Goal: Task Accomplishment & Management: Manage account settings

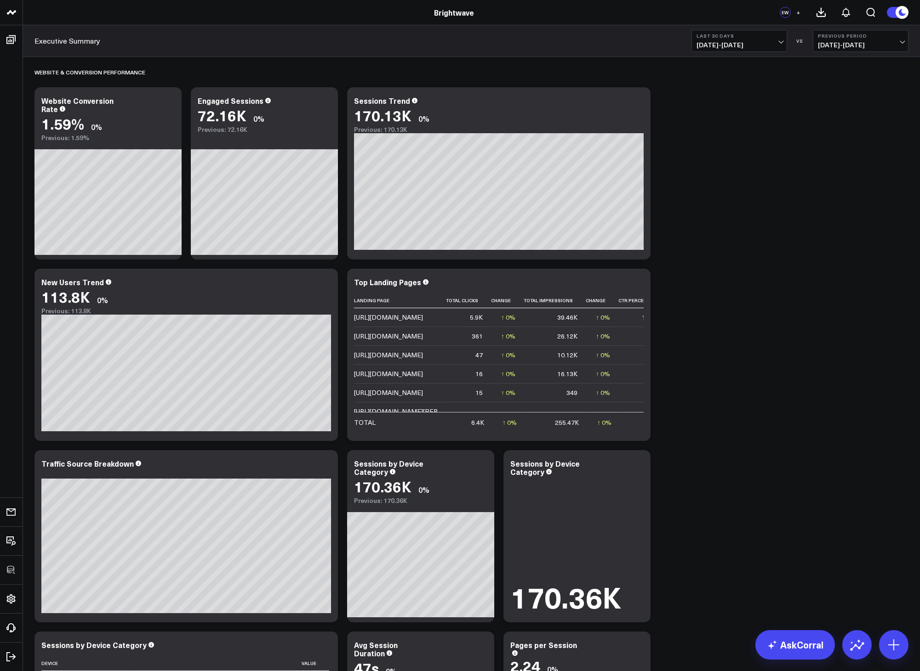
scroll to position [184, 0]
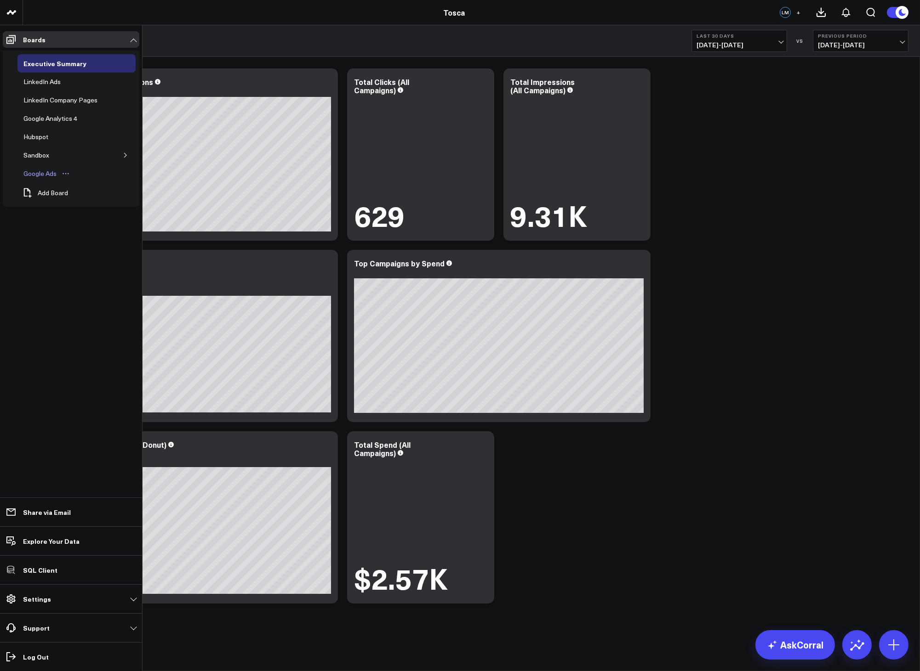
click at [34, 174] on div "Google Ads" at bounding box center [40, 173] width 38 height 11
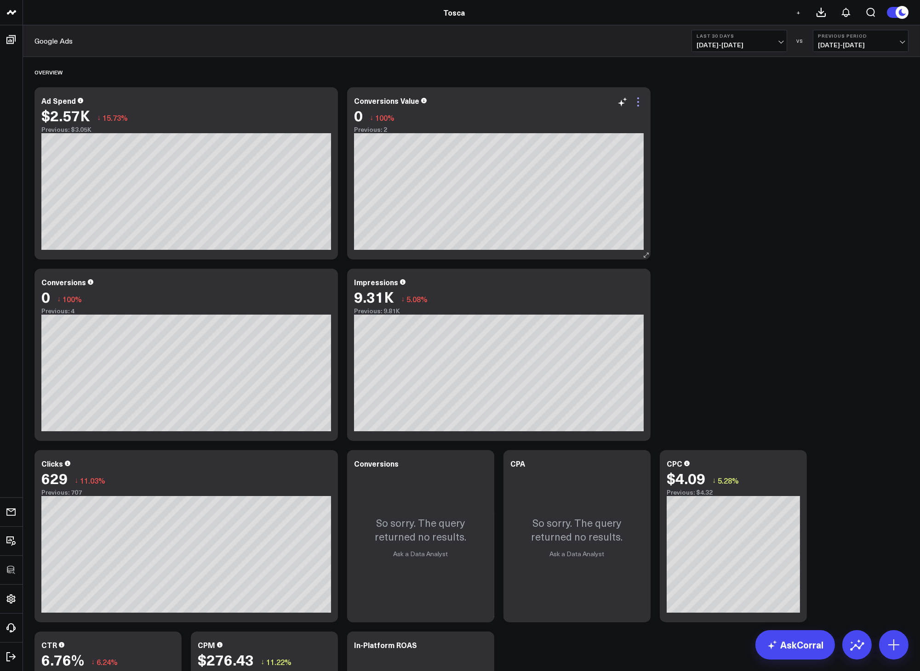
click at [637, 104] on icon at bounding box center [637, 102] width 11 height 11
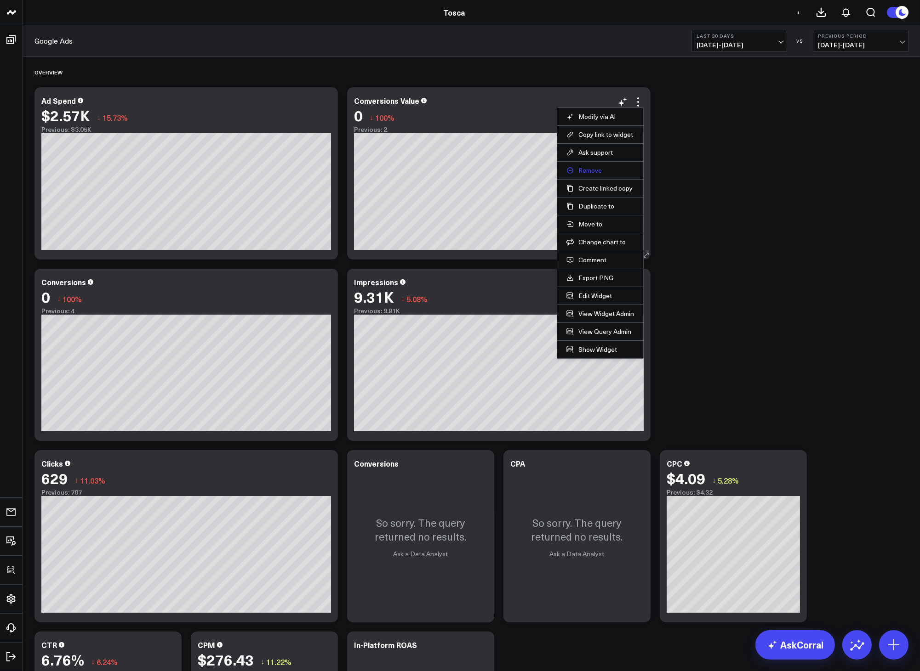
click at [589, 173] on button "Remove" at bounding box center [600, 170] width 68 height 8
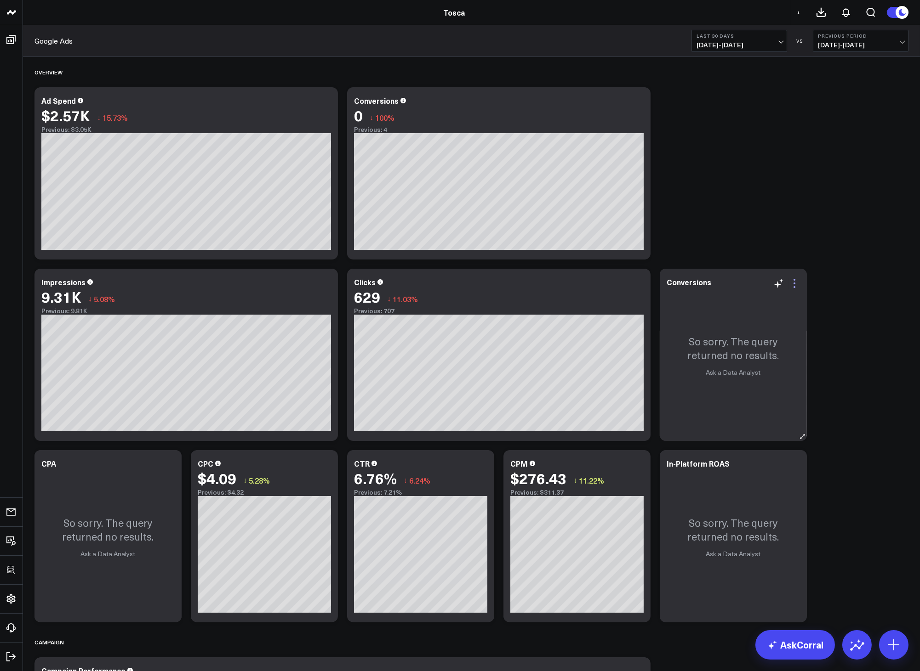
click at [792, 286] on icon at bounding box center [794, 283] width 11 height 11
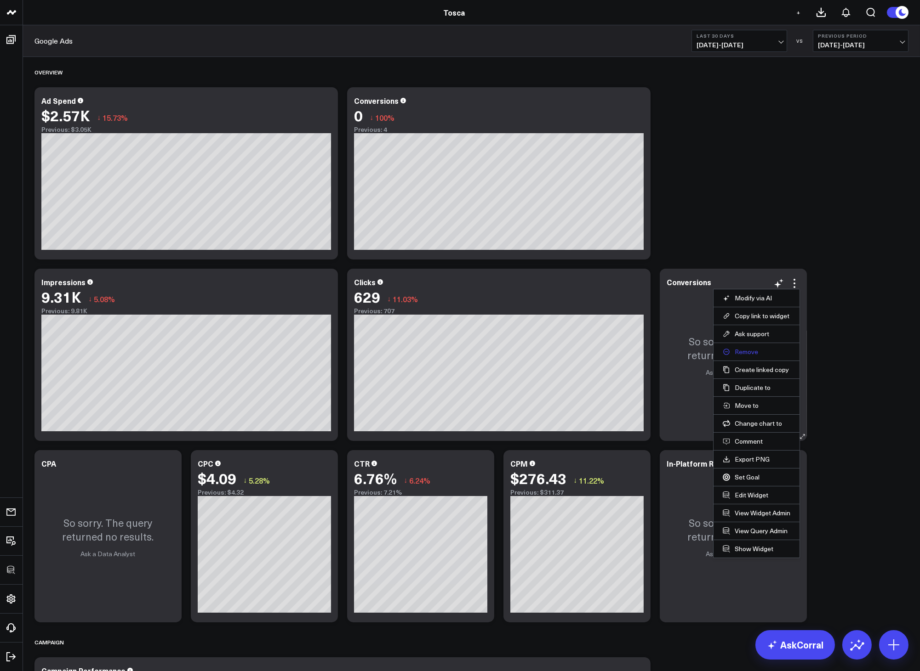
click at [747, 350] on button "Remove" at bounding box center [757, 352] width 68 height 8
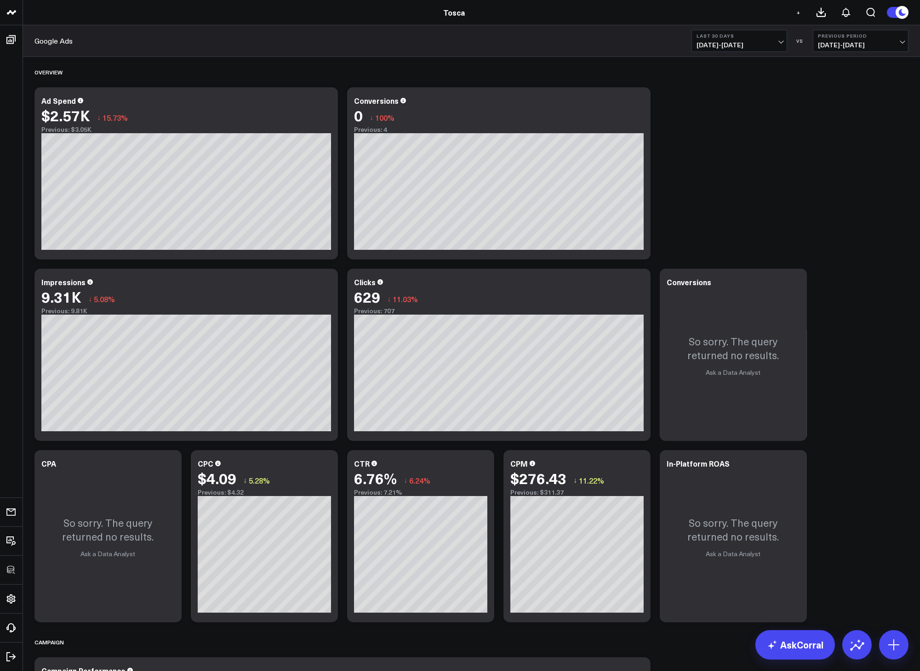
click at [753, 35] on b "Last 30 Days" at bounding box center [738, 36] width 85 height 6
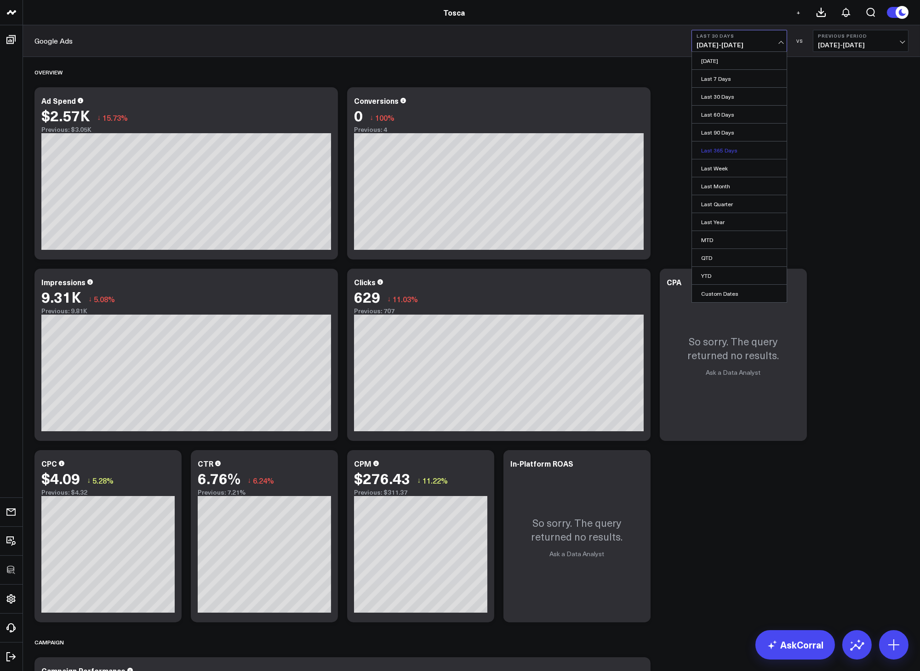
click at [714, 156] on link "Last 365 Days" at bounding box center [739, 150] width 95 height 17
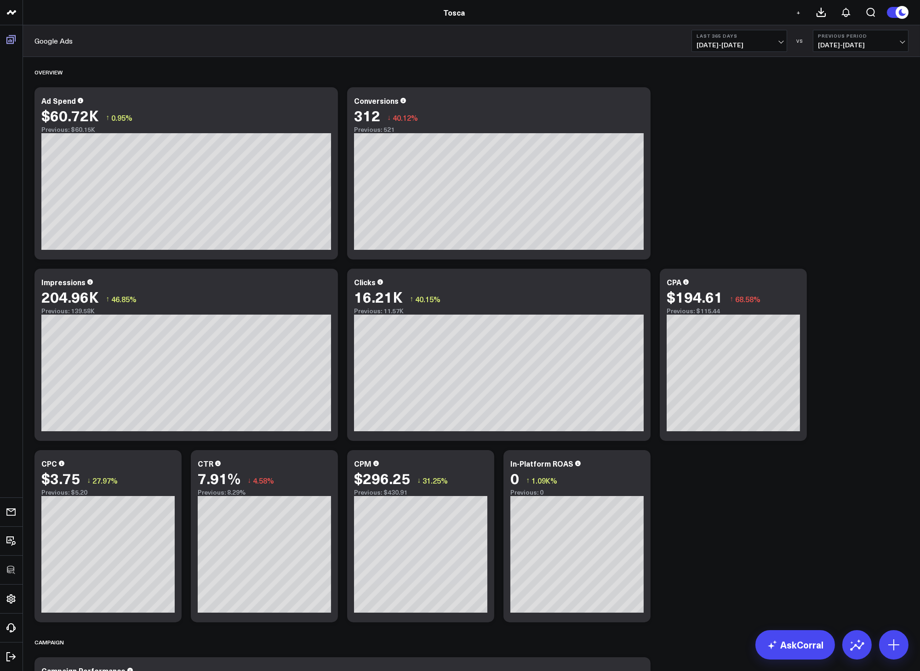
click at [150, 40] on div "Google Ads Last 365 Days 10/02/24 - 10/01/25 VS Previous Period 10/03/23 - 10/0…" at bounding box center [471, 41] width 897 height 32
click at [8, 39] on icon at bounding box center [11, 39] width 11 height 11
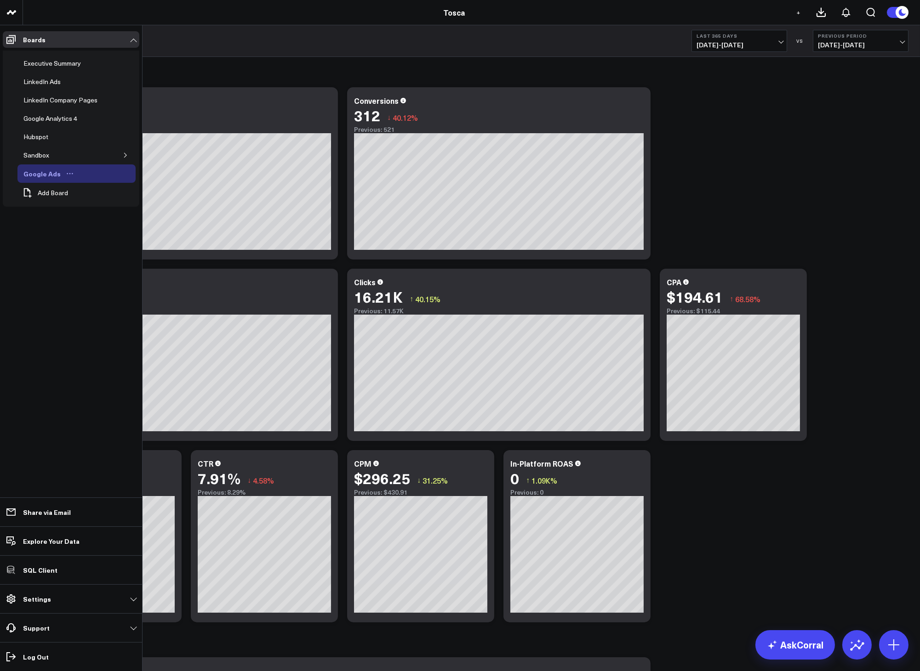
click at [68, 173] on icon "Open board menu" at bounding box center [69, 173] width 7 height 7
click at [107, 241] on button "Delete Board" at bounding box center [110, 241] width 74 height 18
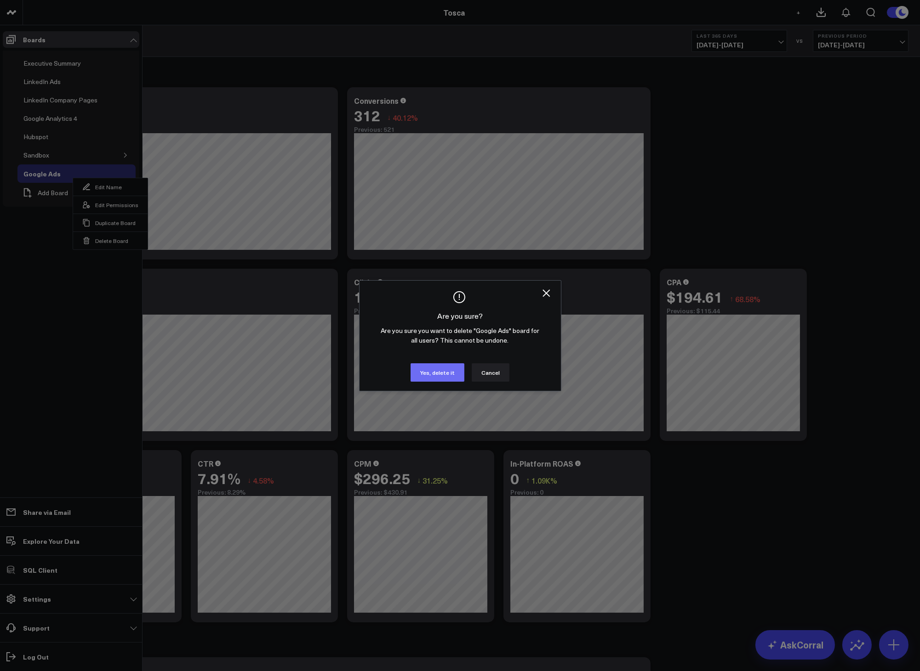
click at [435, 372] on button "Yes, delete it" at bounding box center [437, 373] width 54 height 18
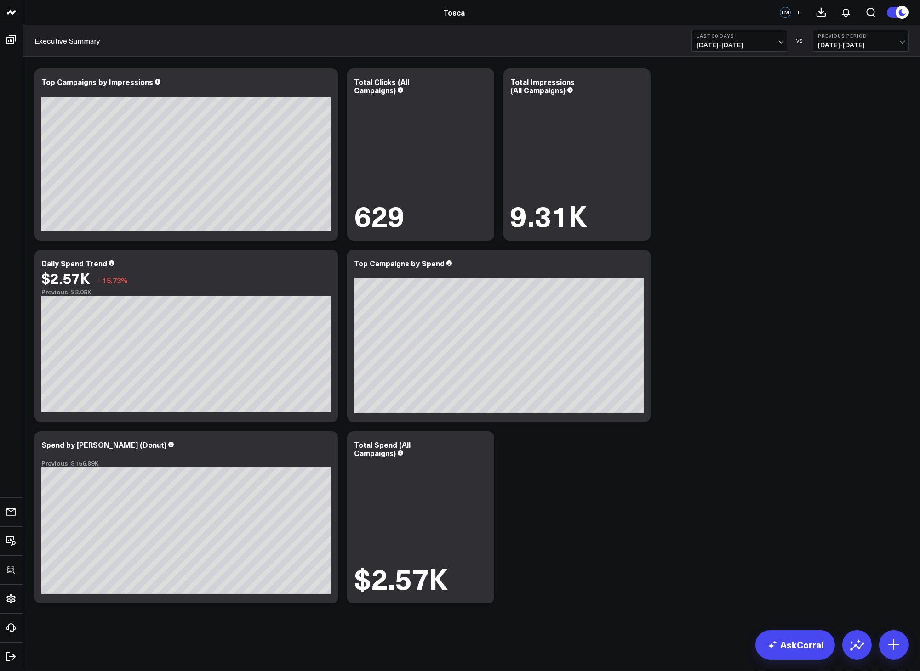
click at [179, 10] on div "Tosca" at bounding box center [454, 12] width 908 height 10
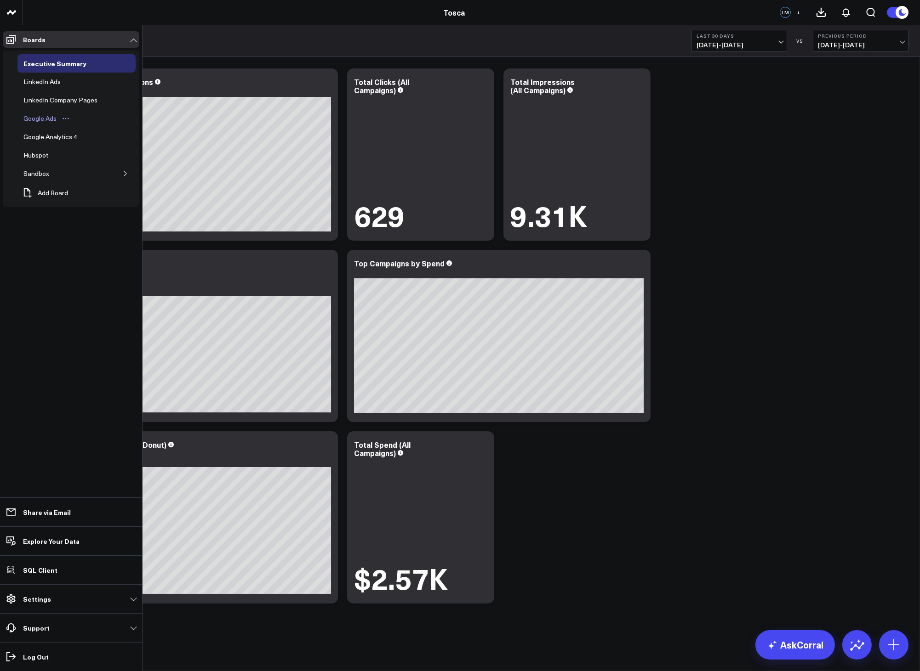
click at [42, 117] on div "Google Ads" at bounding box center [40, 118] width 38 height 11
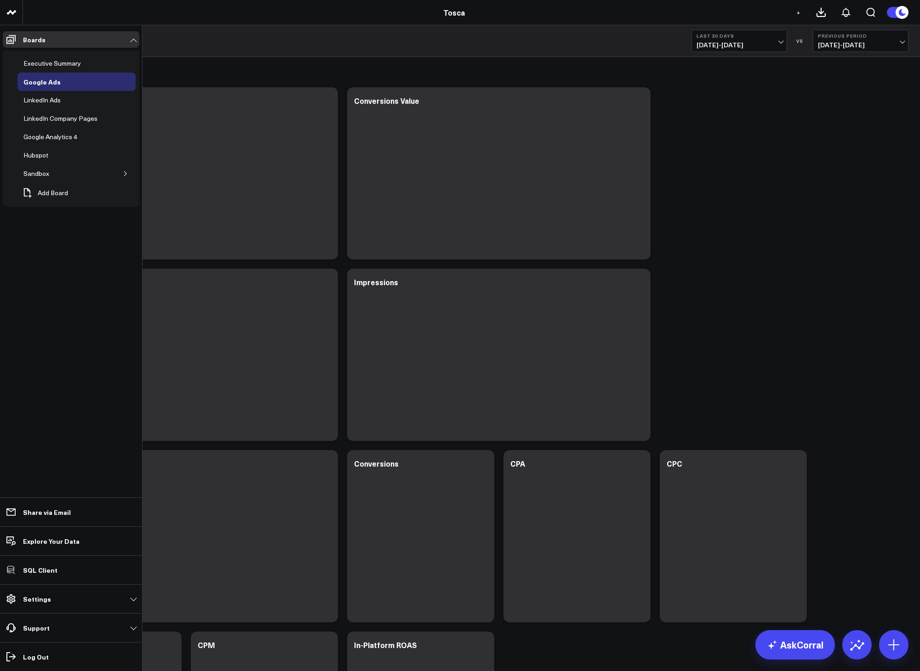
click at [42, 84] on div "Google Ads" at bounding box center [42, 81] width 42 height 11
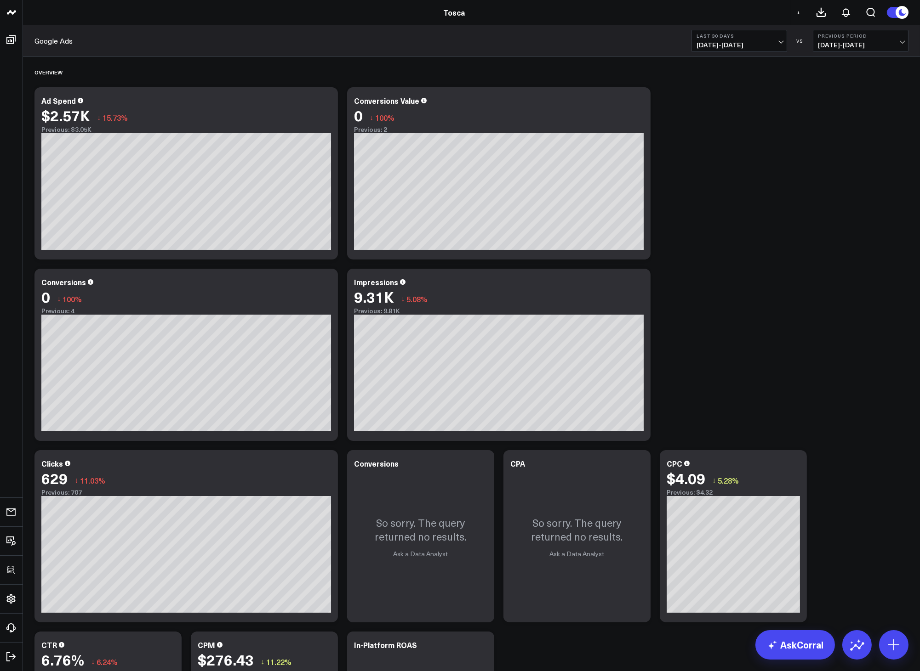
click at [763, 44] on span "09/02/25 - 10/01/25" at bounding box center [738, 44] width 85 height 7
click at [717, 222] on link "Last Year" at bounding box center [739, 221] width 95 height 17
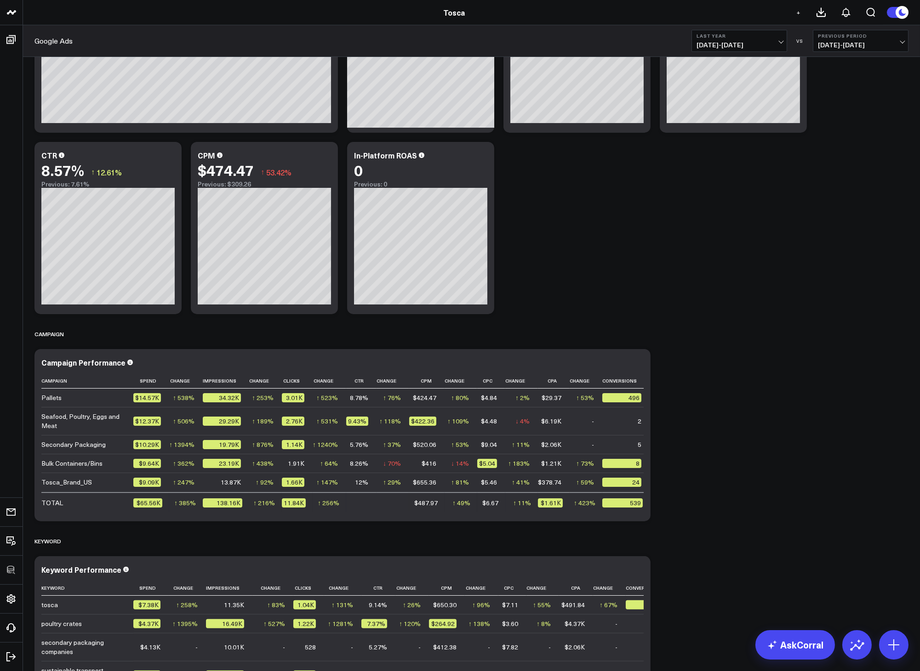
scroll to position [484, 0]
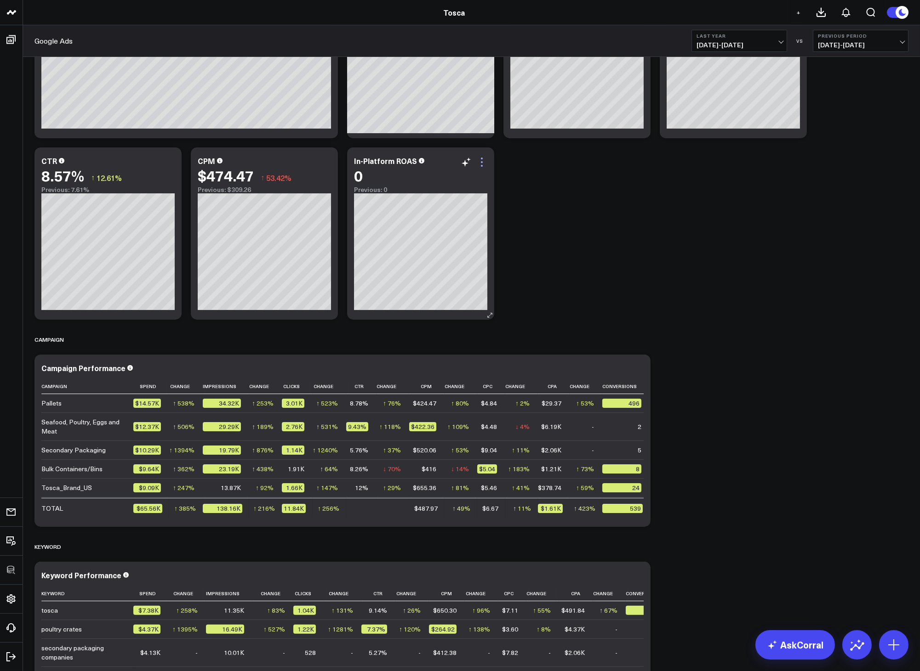
click at [484, 165] on icon at bounding box center [481, 162] width 11 height 11
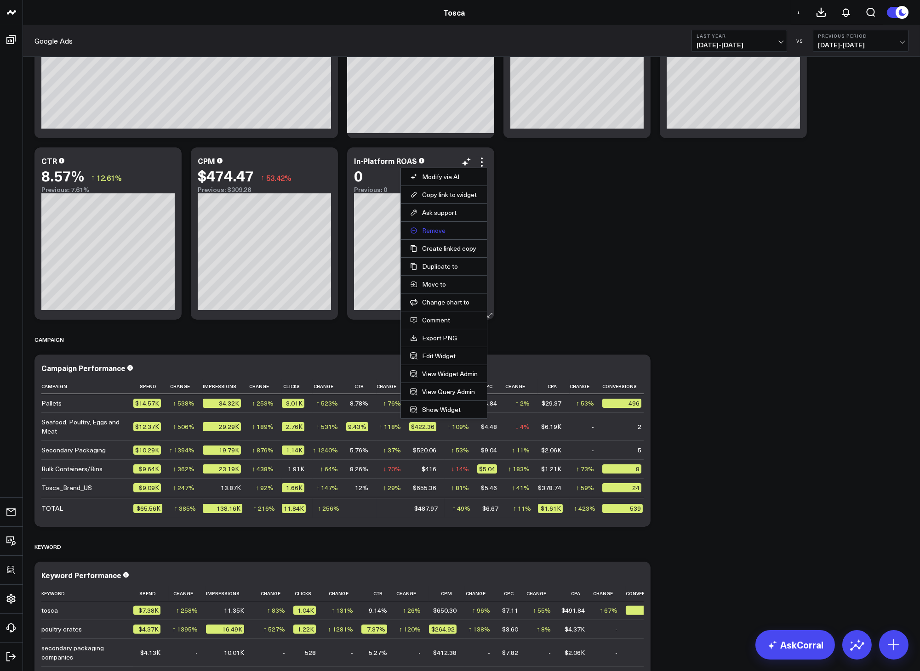
click at [426, 232] on button "Remove" at bounding box center [444, 231] width 68 height 8
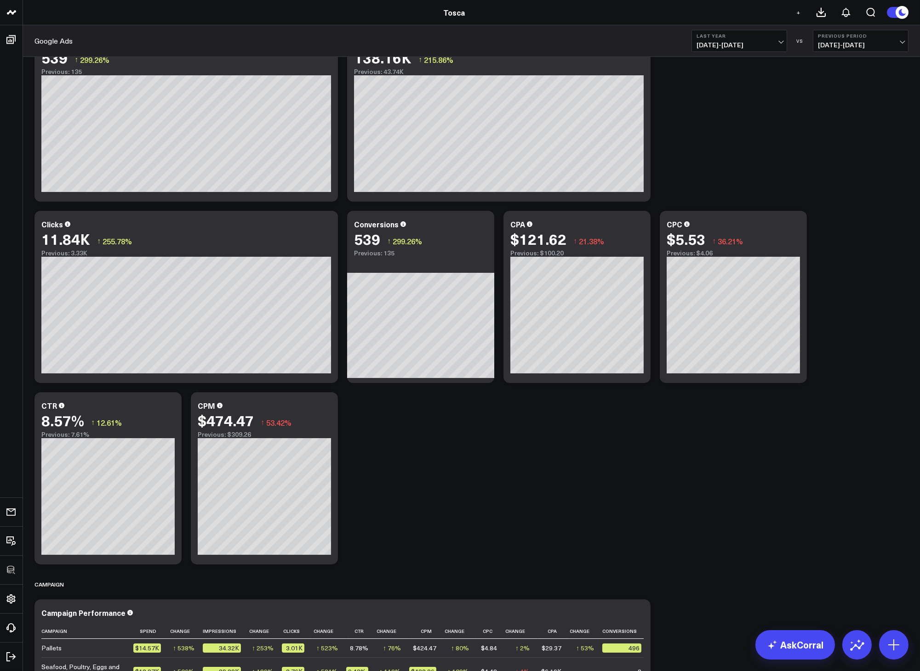
scroll to position [0, 0]
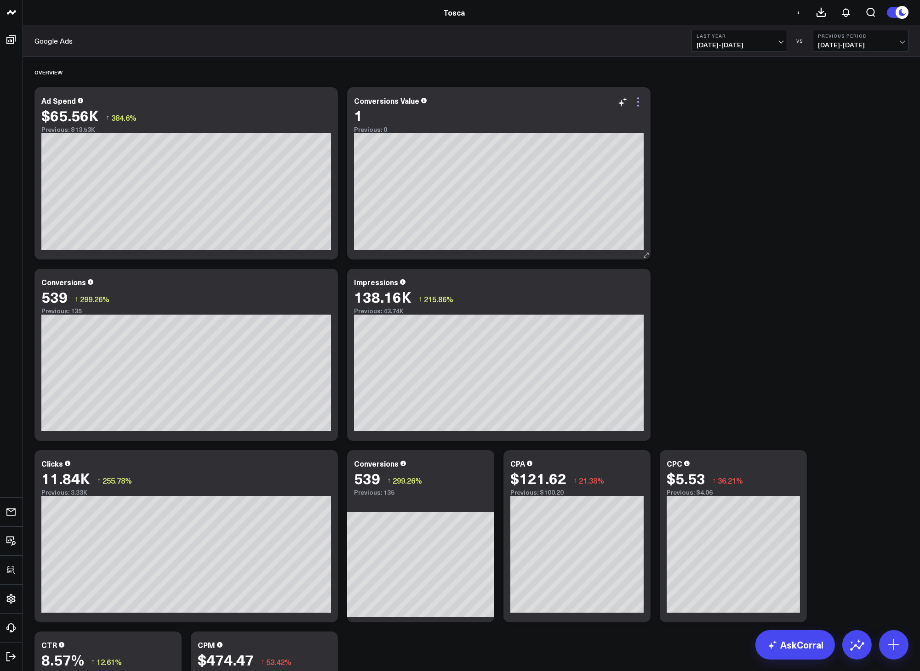
click at [640, 106] on icon at bounding box center [637, 102] width 11 height 11
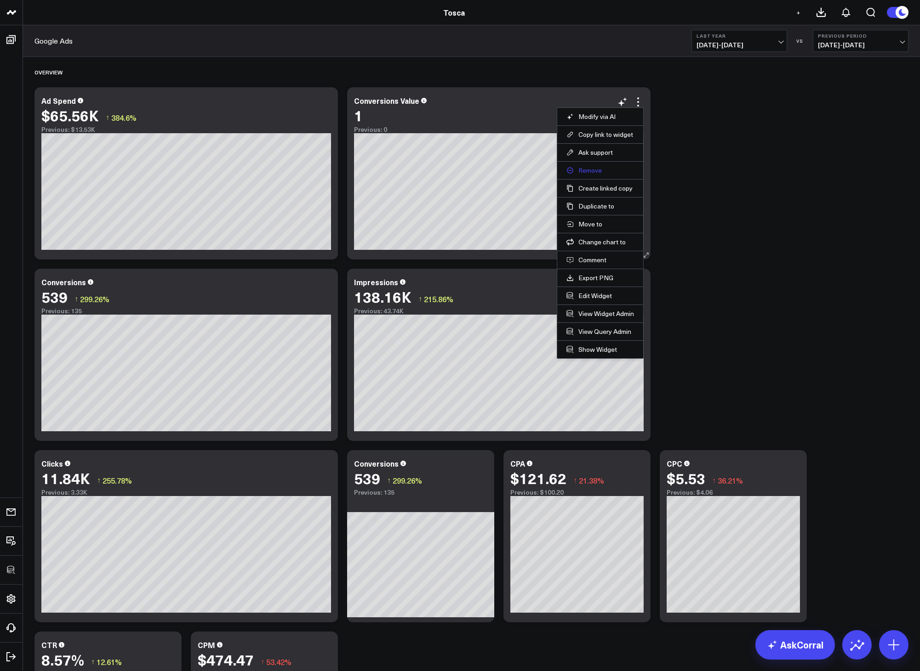
click at [593, 167] on button "Remove" at bounding box center [600, 170] width 68 height 8
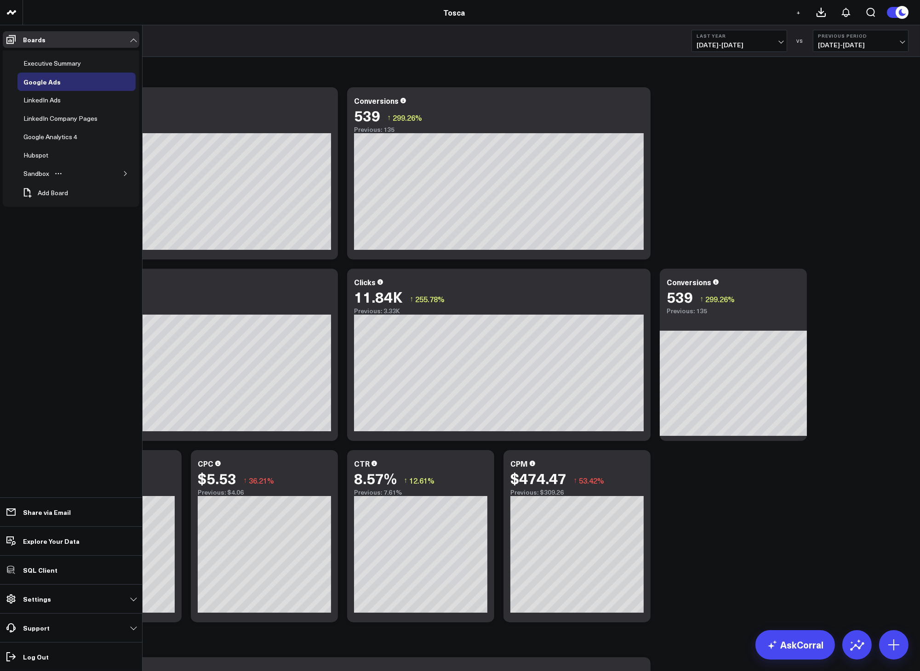
click at [124, 175] on icon "button" at bounding box center [126, 174] width 6 height 6
click at [58, 195] on div "Google Ads" at bounding box center [47, 192] width 38 height 11
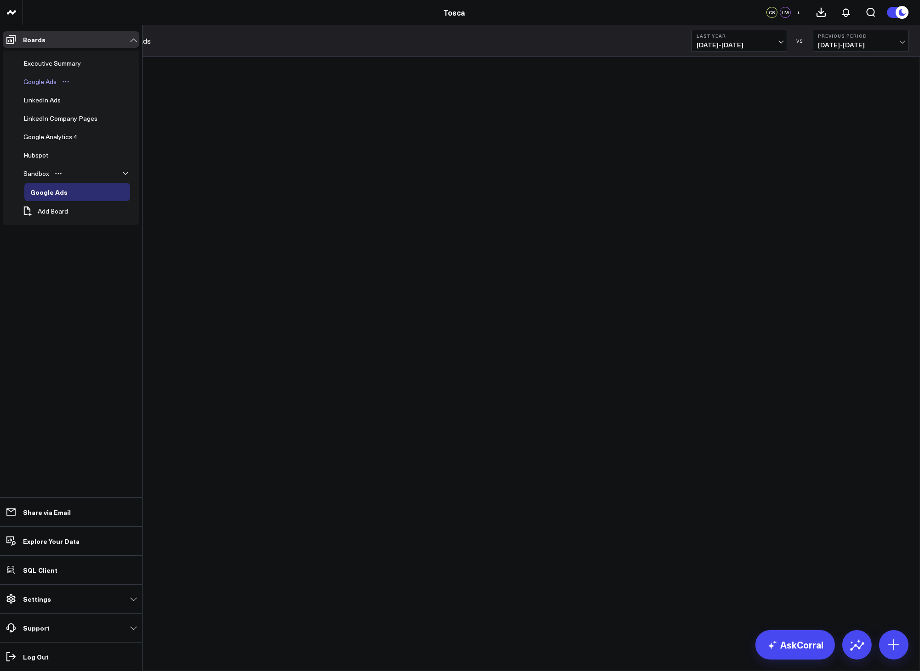
click at [45, 83] on div "Google Ads" at bounding box center [40, 81] width 38 height 11
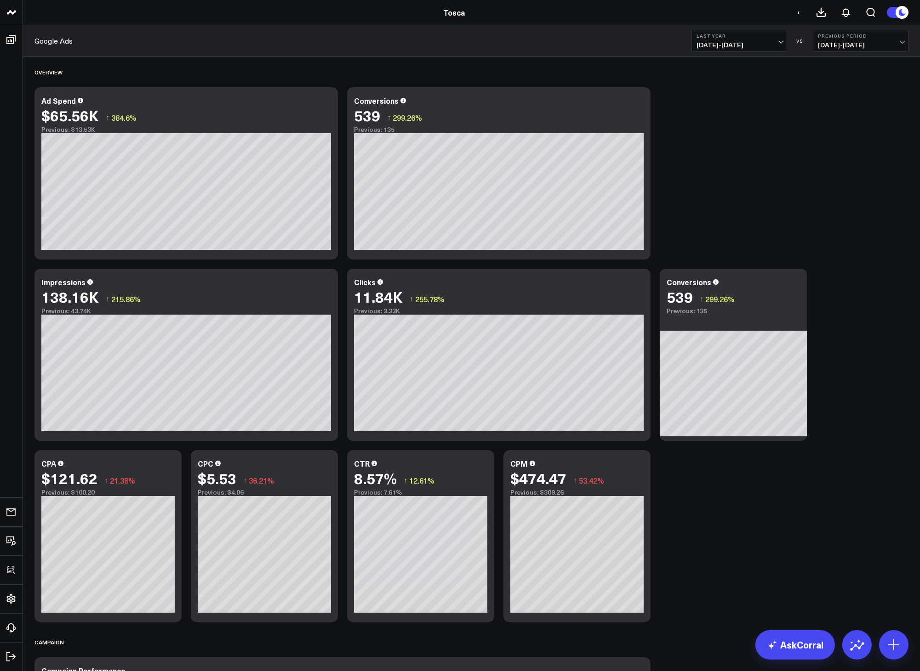
click at [386, 46] on div "Google Ads Last Year 01/01/24 - 12/31/24 VS Previous Period 01/01/23 - 12/31/23" at bounding box center [471, 41] width 897 height 32
click at [755, 111] on div "Overview Modify via AI Copy link to widget Ask support Remove Create linked cop…" at bounding box center [471, 549] width 883 height 985
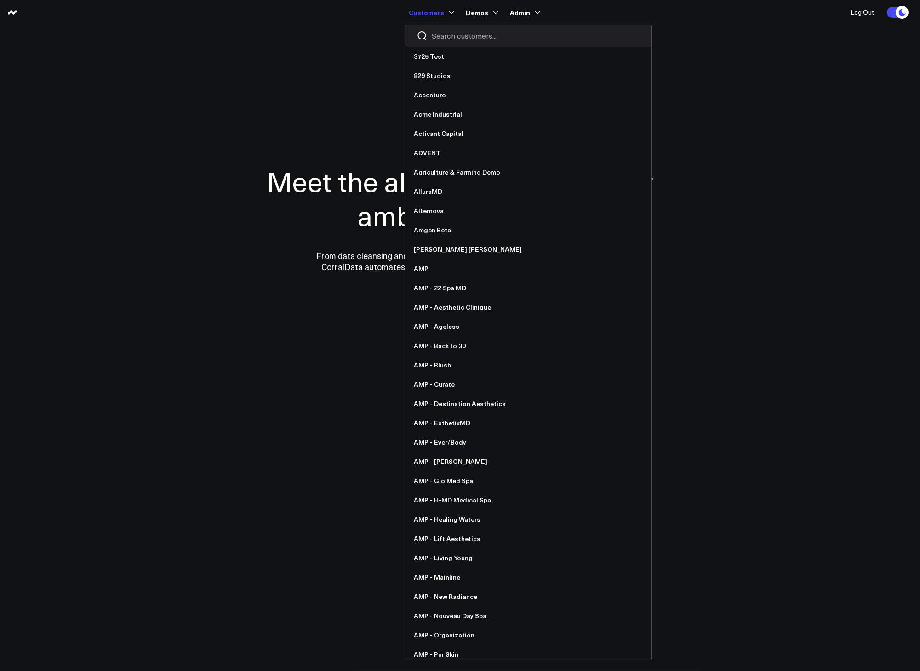
click at [450, 34] on input "Search customers input" at bounding box center [536, 36] width 208 height 10
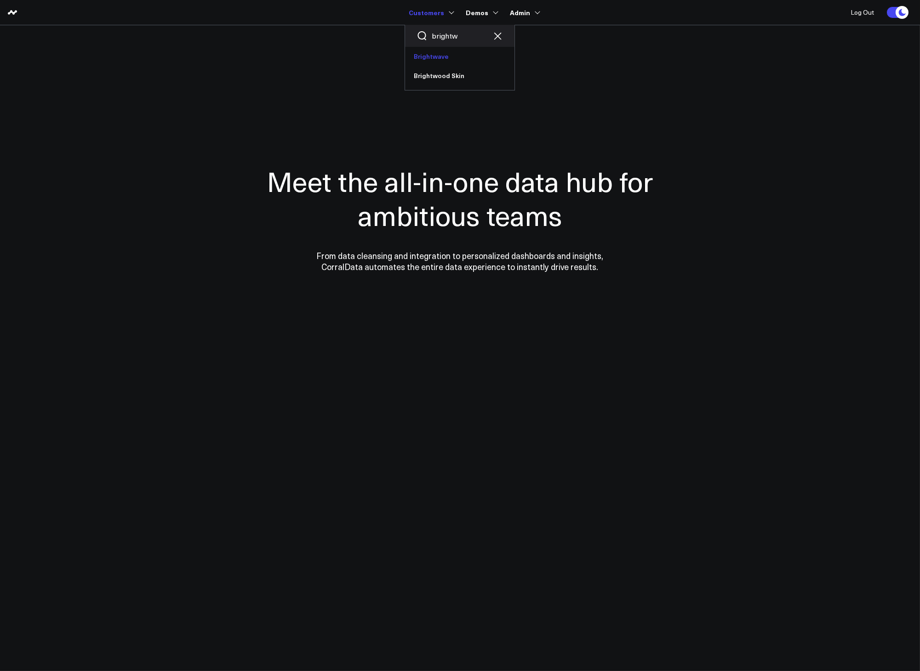
type input "brightw"
click at [438, 57] on link "Brightwave" at bounding box center [459, 56] width 109 height 19
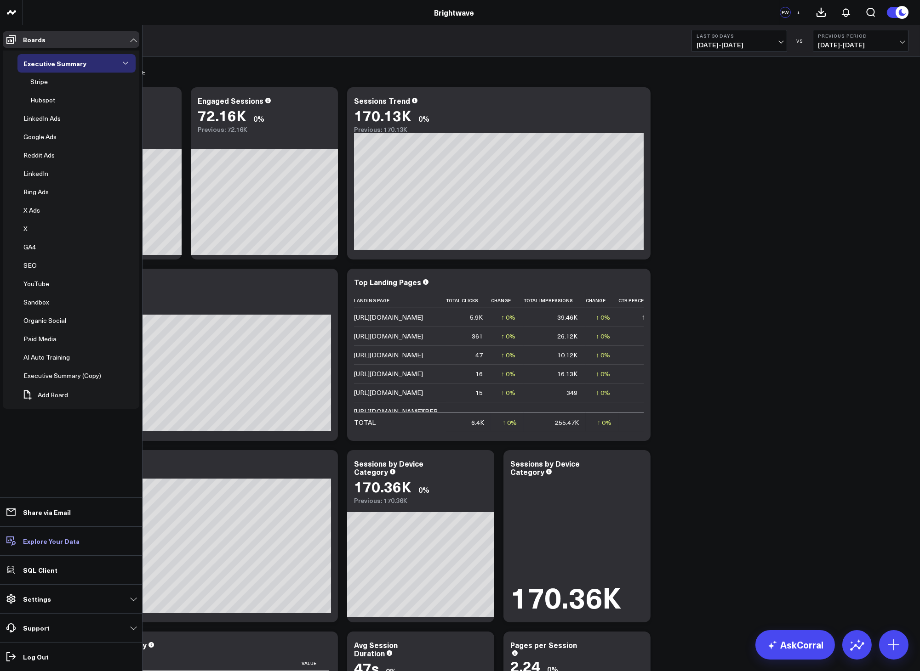
click at [49, 541] on p "Explore Your Data" at bounding box center [51, 541] width 57 height 7
click at [55, 541] on p "Explore Your Data" at bounding box center [51, 541] width 57 height 7
